Goal: Task Accomplishment & Management: Manage account settings

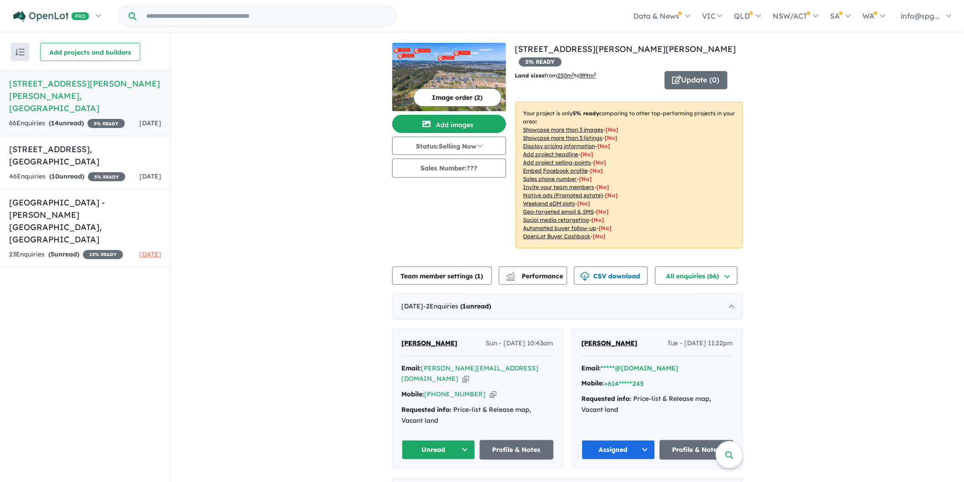
click at [490, 389] on icon "button" at bounding box center [493, 394] width 7 height 10
click at [469, 374] on icon "button" at bounding box center [465, 379] width 7 height 10
drag, startPoint x: 465, startPoint y: 436, endPoint x: 458, endPoint y: 428, distance: 10.0
click at [465, 440] on button "Unread" at bounding box center [439, 450] width 74 height 20
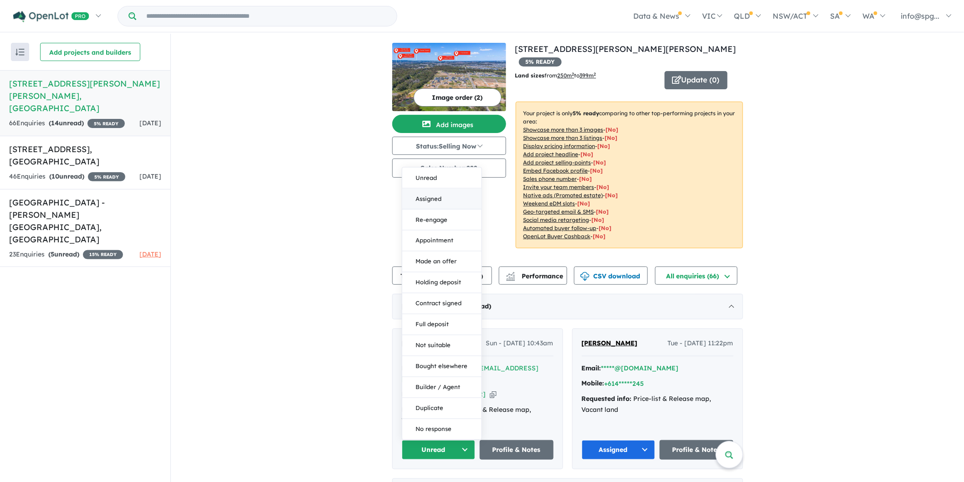
click at [426, 188] on button "Assigned" at bounding box center [441, 198] width 79 height 21
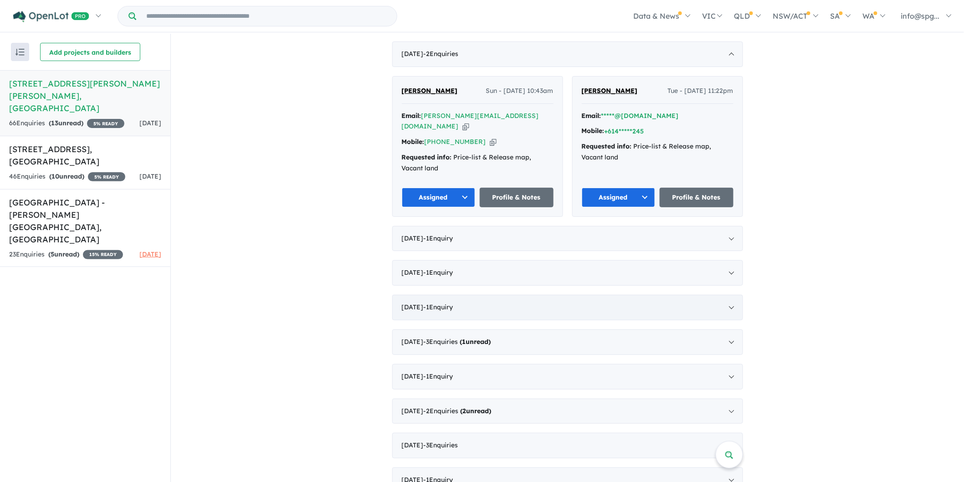
scroll to position [253, 0]
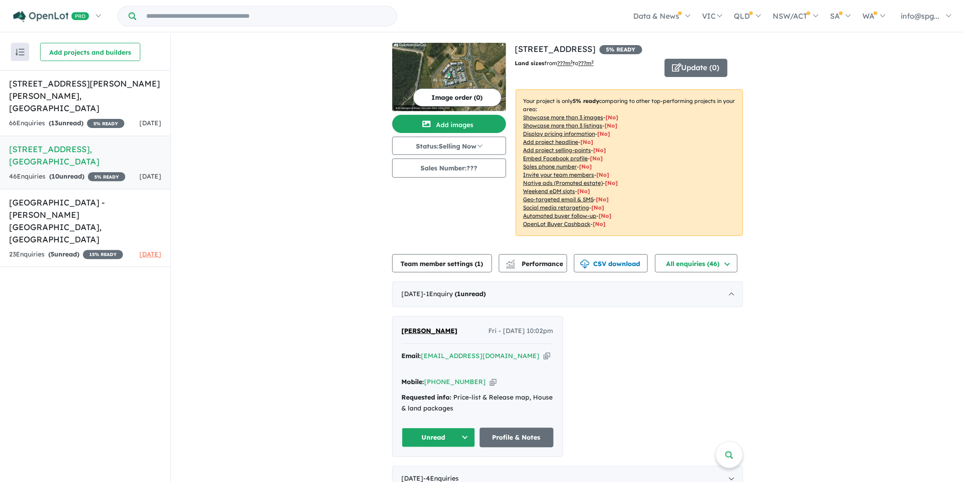
click at [543, 357] on icon "button" at bounding box center [546, 356] width 7 height 10
click at [490, 377] on icon "button" at bounding box center [493, 382] width 7 height 10
click at [543, 358] on icon "button" at bounding box center [546, 356] width 7 height 10
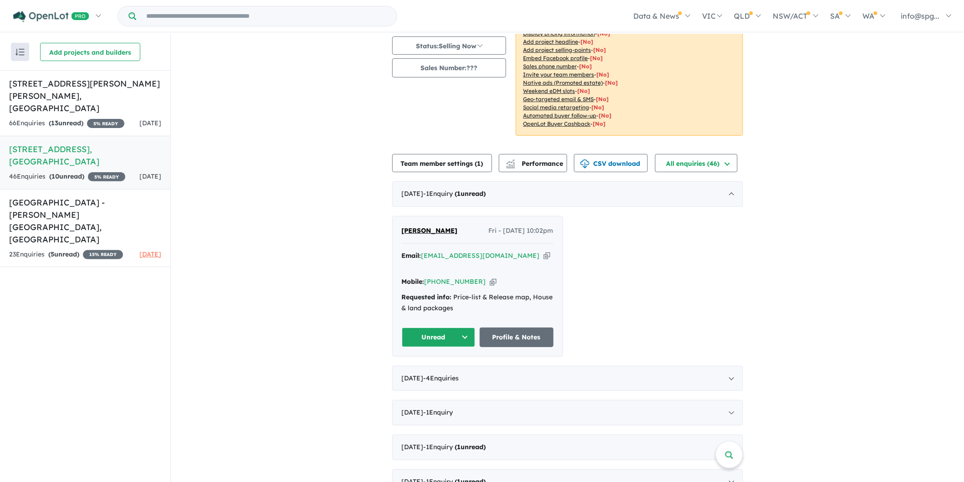
scroll to position [101, 0]
click at [654, 368] on div "August 2025 - 4 Enquir ies ( 0 unread)" at bounding box center [567, 378] width 351 height 26
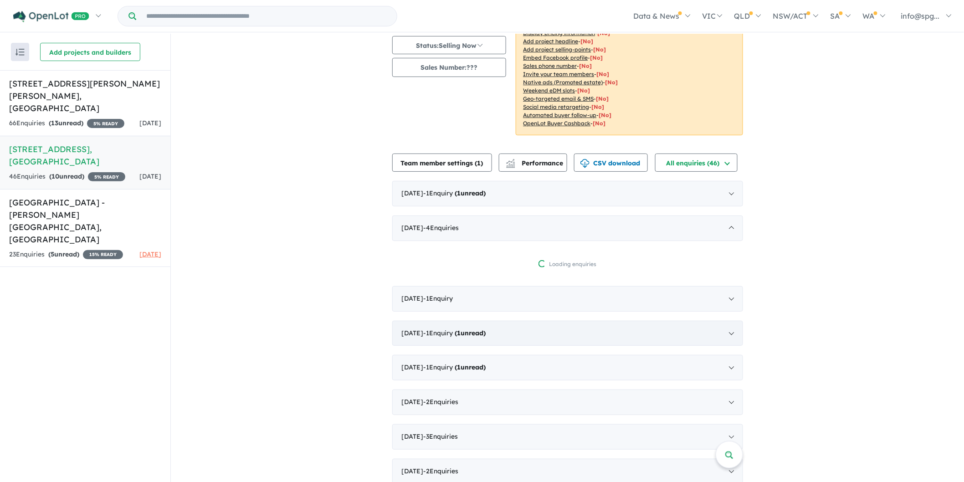
scroll to position [1, 0]
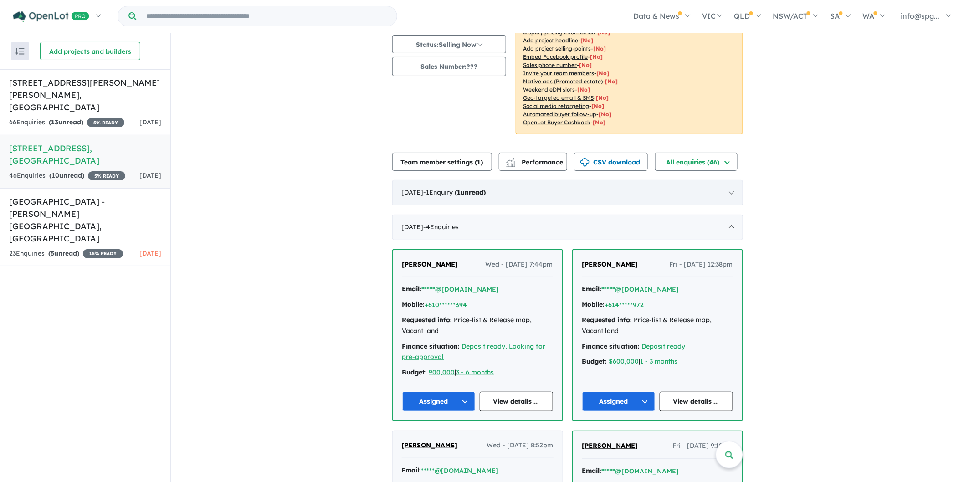
click at [659, 199] on div "September 2025 - 1 Enquir y ( 1 unread)" at bounding box center [567, 193] width 351 height 26
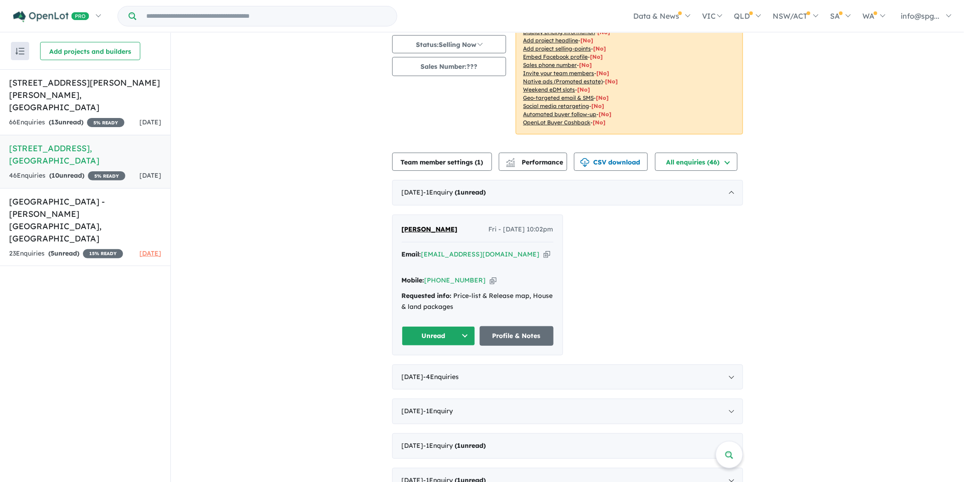
click at [439, 326] on button "Unread" at bounding box center [439, 336] width 74 height 20
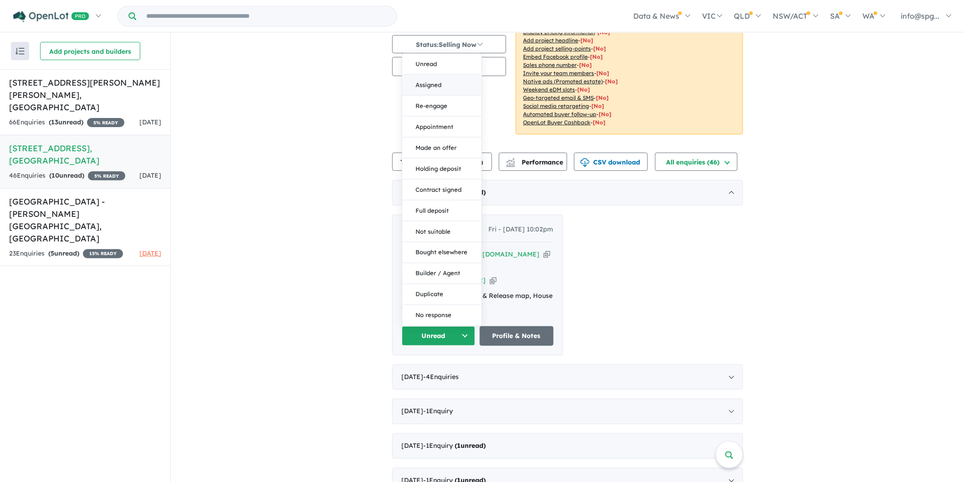
click at [435, 74] on button "Assigned" at bounding box center [441, 84] width 79 height 21
